Goal: Task Accomplishment & Management: Use online tool/utility

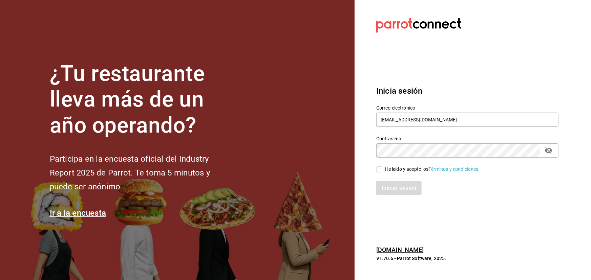
click at [392, 171] on div "He leído y acepto los Términos y condiciones." at bounding box center [432, 169] width 95 height 7
click at [382, 171] on input "He leído y acepto los Términos y condiciones." at bounding box center [379, 170] width 6 height 6
checkbox input "true"
click at [399, 185] on button "Iniciar sesión" at bounding box center [399, 188] width 46 height 14
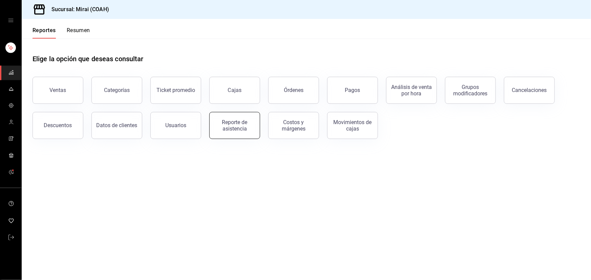
click at [248, 125] on div "Reporte de asistencia" at bounding box center [235, 125] width 42 height 13
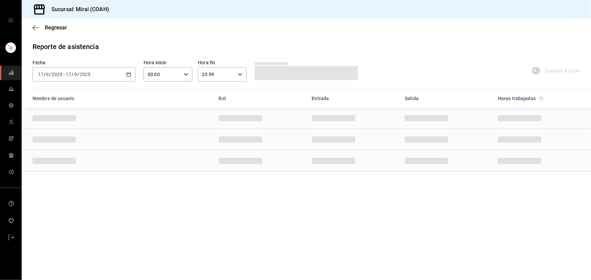
click at [129, 72] on icon "button" at bounding box center [128, 74] width 5 height 5
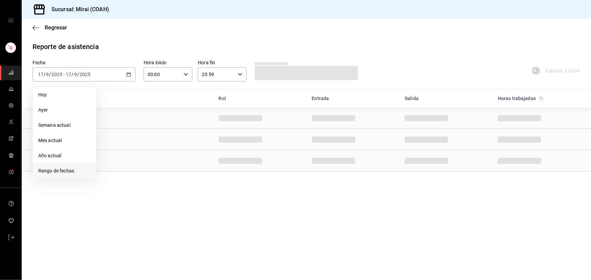
click at [64, 166] on li "Rango de fechas" at bounding box center [64, 171] width 63 height 15
click at [135, 132] on abbr "10" at bounding box center [134, 134] width 4 height 5
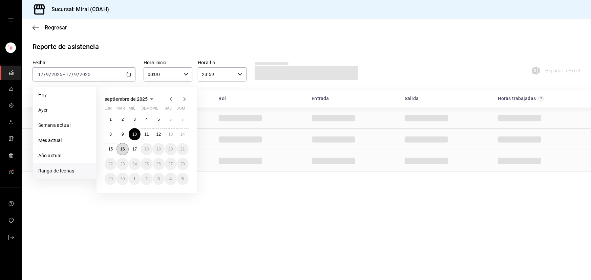
click at [124, 151] on abbr "16" at bounding box center [122, 149] width 4 height 5
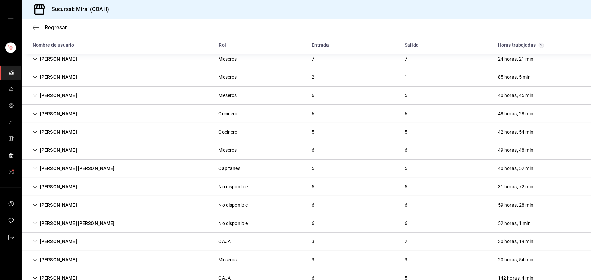
scroll to position [367, 0]
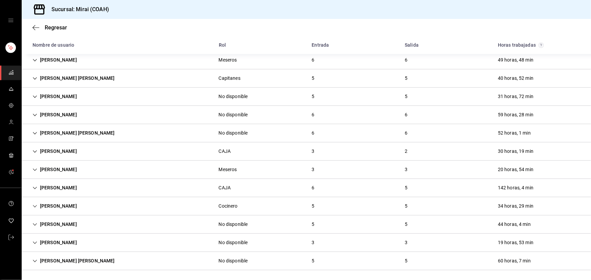
click at [46, 240] on div "Christian Martinez" at bounding box center [54, 243] width 55 height 13
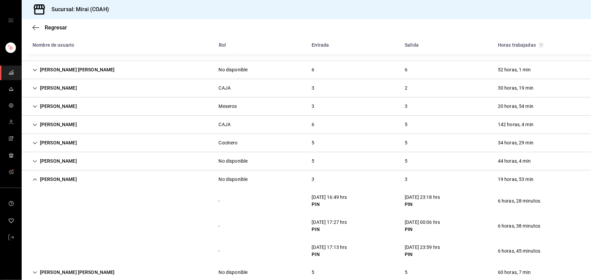
scroll to position [442, 0]
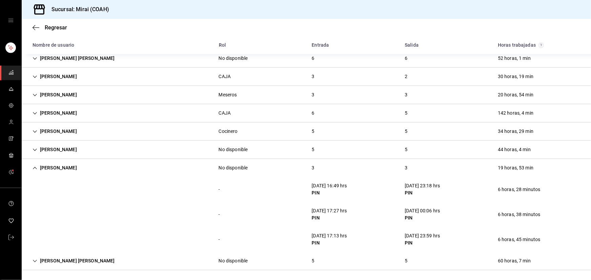
click at [67, 166] on div "Christian Martinez" at bounding box center [54, 168] width 55 height 13
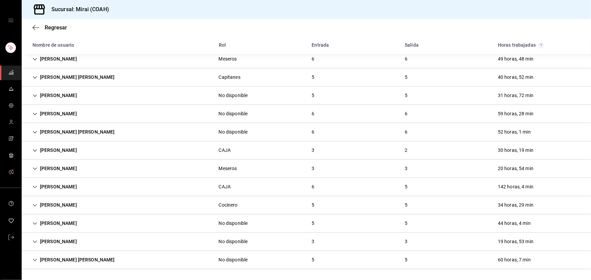
scroll to position [367, 0]
click at [74, 152] on div "DALI GONZALEZ" at bounding box center [54, 151] width 55 height 13
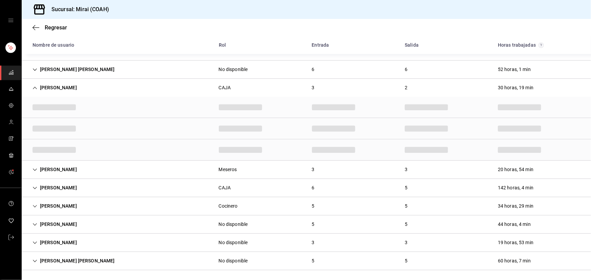
scroll to position [442, 0]
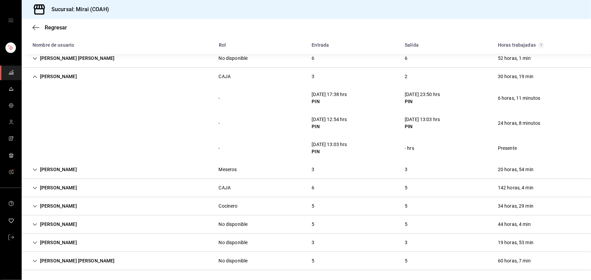
click at [58, 77] on div "DALI GONZALEZ" at bounding box center [54, 76] width 55 height 13
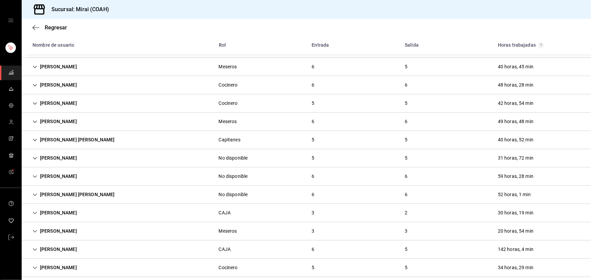
scroll to position [275, 0]
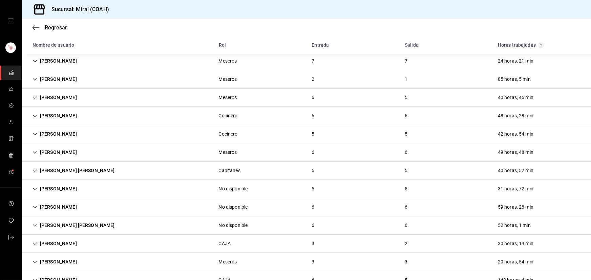
click at [106, 80] on div "ENRIQUE MOLINA Meseros 2 1 85 horas, 5 min" at bounding box center [306, 79] width 569 height 18
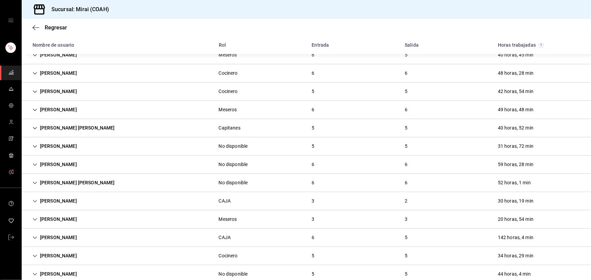
scroll to position [417, 0]
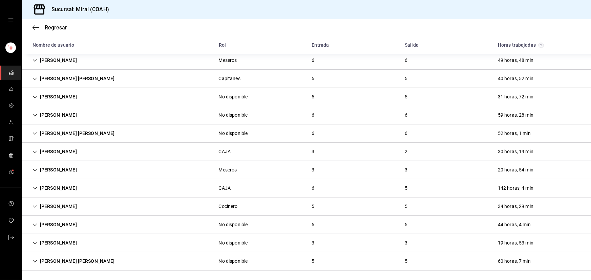
click at [70, 169] on div "JOSE ERNESTO LOPEZ" at bounding box center [54, 170] width 55 height 13
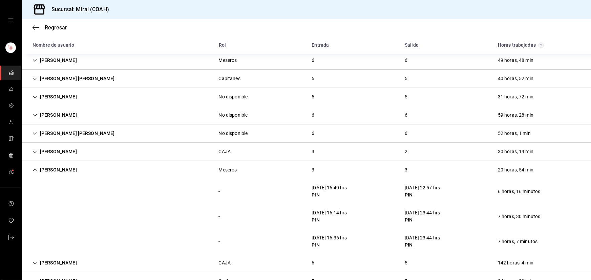
click at [48, 172] on div "JOSE ERNESTO LOPEZ" at bounding box center [54, 170] width 55 height 13
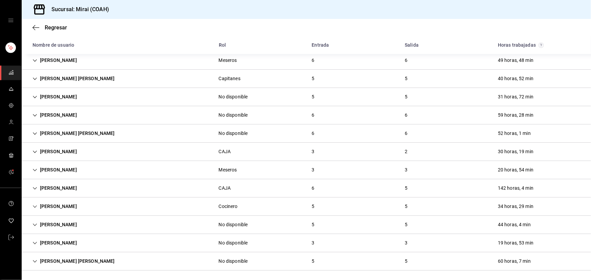
click at [71, 95] on div "Evelyn Rodriguez" at bounding box center [54, 97] width 55 height 13
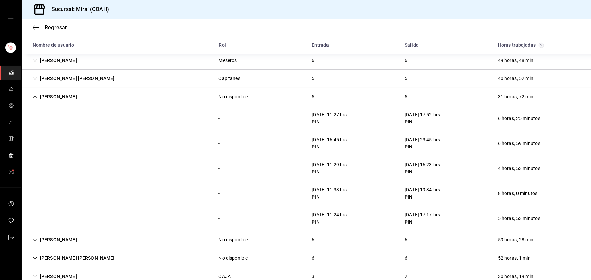
click at [58, 98] on div "Evelyn Rodriguez" at bounding box center [54, 97] width 55 height 13
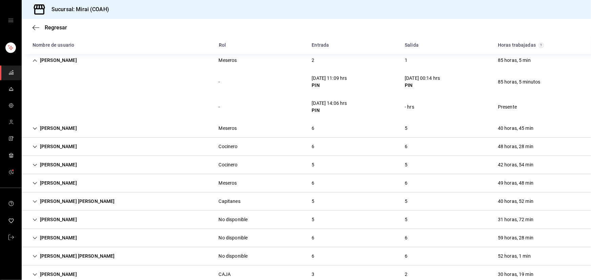
scroll to position [232, 0]
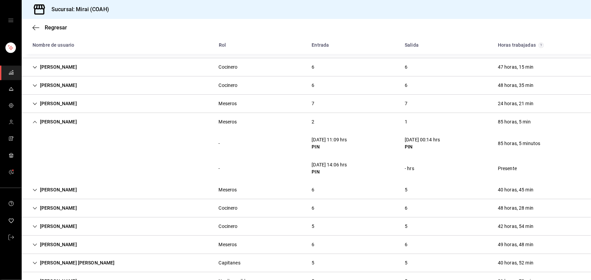
click at [40, 125] on div "ENRIQUE MOLINA" at bounding box center [54, 122] width 55 height 13
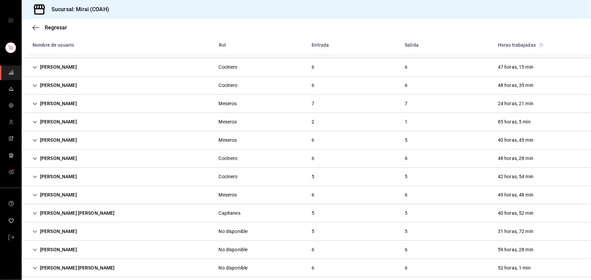
scroll to position [263, 0]
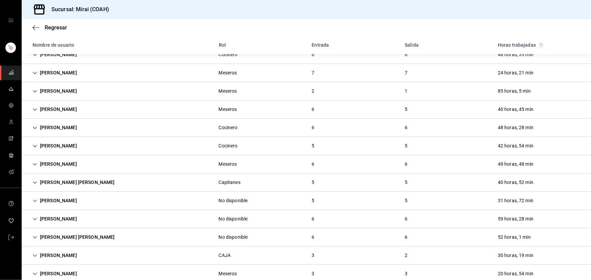
click at [61, 147] on div "MAXIMILIANO ARRIAGA" at bounding box center [54, 146] width 55 height 13
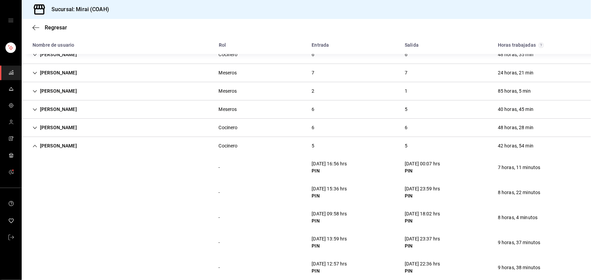
scroll to position [294, 0]
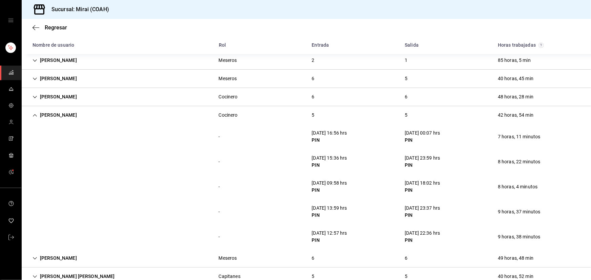
click at [81, 114] on div "MAXIMILIANO ARRIAGA" at bounding box center [54, 115] width 55 height 13
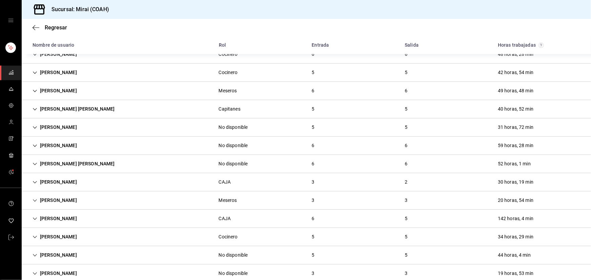
scroll to position [275, 0]
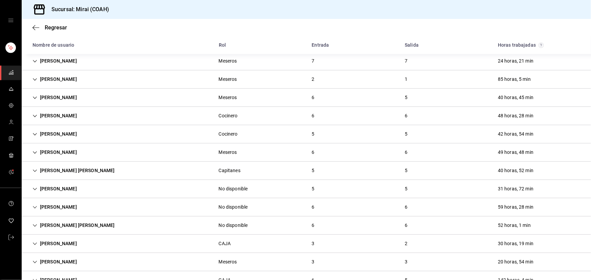
click at [64, 90] on div "Sebastian Lopez Meseros 6 5 40 horas, 45 min" at bounding box center [306, 98] width 569 height 18
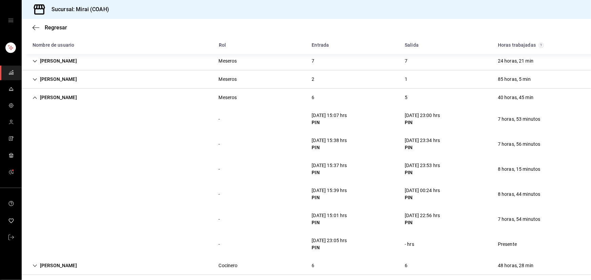
click at [62, 102] on div "Sebastian Lopez" at bounding box center [54, 97] width 55 height 13
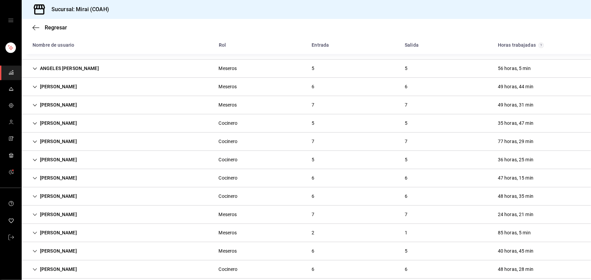
scroll to position [183, 0]
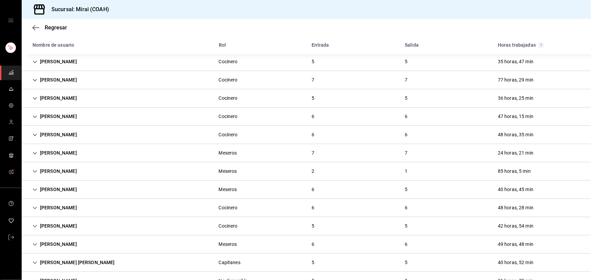
click at [47, 151] on div "Paola Garcia" at bounding box center [54, 153] width 55 height 13
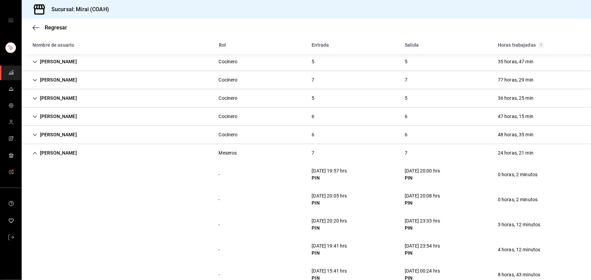
scroll to position [213, 0]
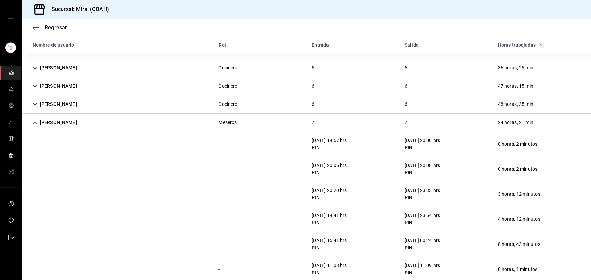
click at [65, 120] on div "Paola Garcia" at bounding box center [54, 122] width 55 height 13
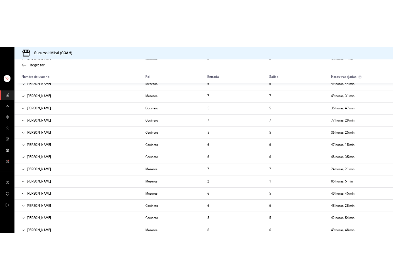
scroll to position [90, 0]
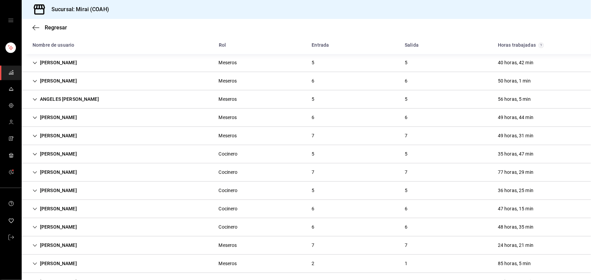
click at [73, 82] on div "MAYRA Mora" at bounding box center [54, 81] width 55 height 13
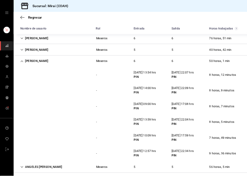
scroll to position [0, 0]
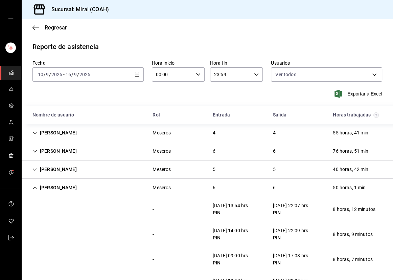
click at [38, 184] on div "MAYRA Mora" at bounding box center [54, 188] width 55 height 13
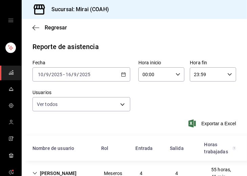
drag, startPoint x: 293, startPoint y: 4, endPoint x: 161, endPoint y: 33, distance: 134.8
click at [161, 33] on div "Regresar" at bounding box center [135, 27] width 226 height 17
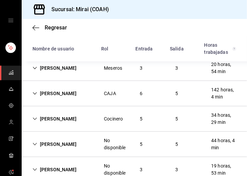
scroll to position [728, 0]
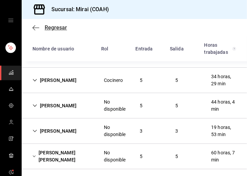
click at [37, 25] on icon "button" at bounding box center [36, 28] width 7 height 6
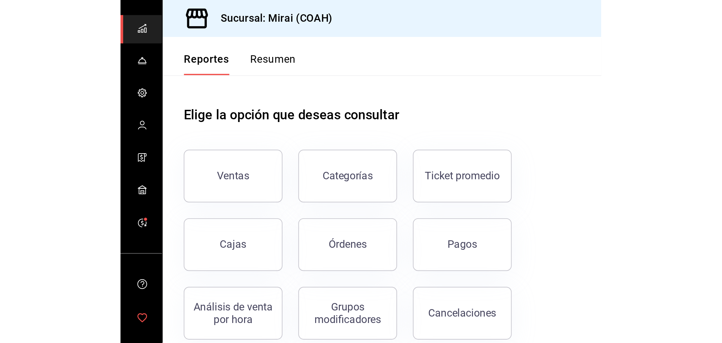
scroll to position [75, 0]
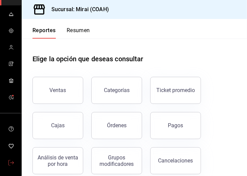
click at [14, 164] on link "mailbox folders" at bounding box center [10, 163] width 21 height 15
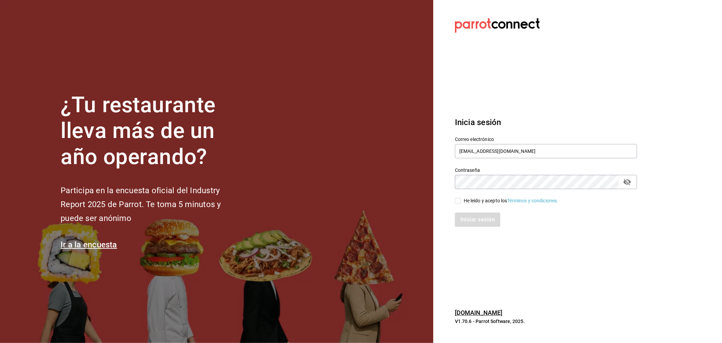
click at [499, 201] on div "He leído y acepto los Términos y condiciones." at bounding box center [511, 200] width 95 height 7
click at [461, 201] on input "He leído y acepto los Términos y condiciones." at bounding box center [458, 201] width 6 height 6
checkbox input "true"
click at [483, 221] on button "Iniciar sesión" at bounding box center [478, 219] width 46 height 14
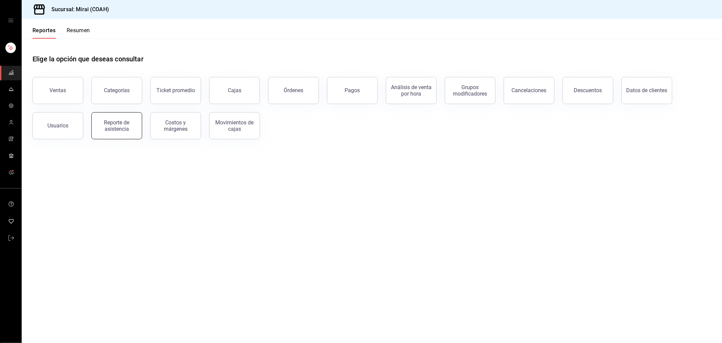
click at [123, 126] on div "Reporte de asistencia" at bounding box center [117, 125] width 42 height 13
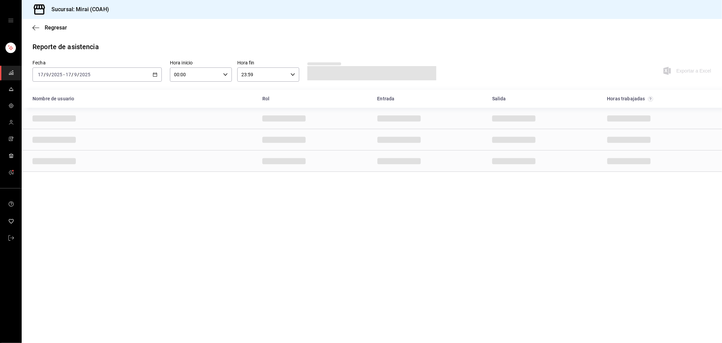
click at [156, 73] on icon "button" at bounding box center [155, 74] width 5 height 5
click at [62, 171] on span "Rango de fechas" at bounding box center [64, 171] width 52 height 7
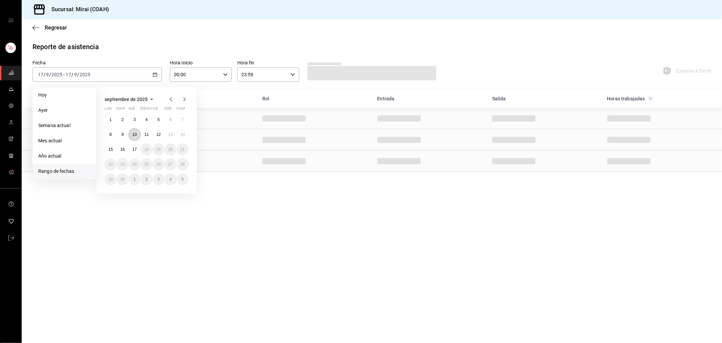
click at [138, 131] on button "10" at bounding box center [135, 134] width 12 height 12
click at [123, 151] on abbr "16" at bounding box center [122, 149] width 4 height 5
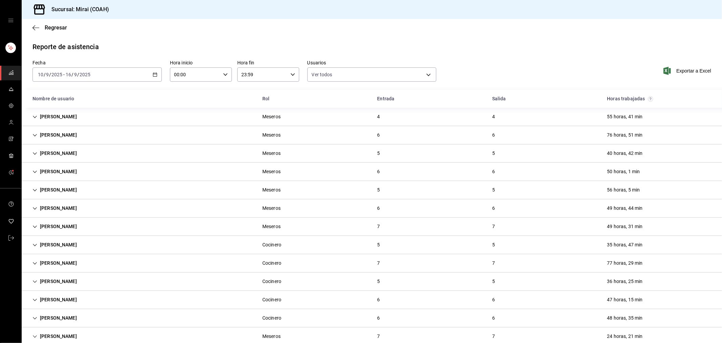
click at [79, 207] on div "ABRAHAM Melendez" at bounding box center [54, 208] width 55 height 13
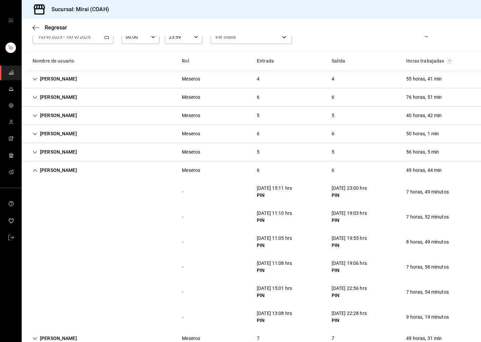
scroll to position [75, 0]
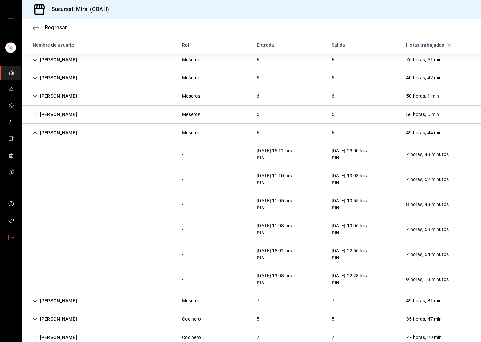
click at [8, 239] on icon "mailbox folders" at bounding box center [10, 237] width 5 height 5
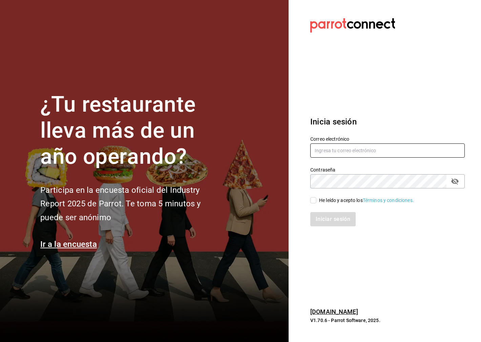
type input "[EMAIL_ADDRESS][DOMAIN_NAME]"
